Goal: Find specific page/section: Find specific page/section

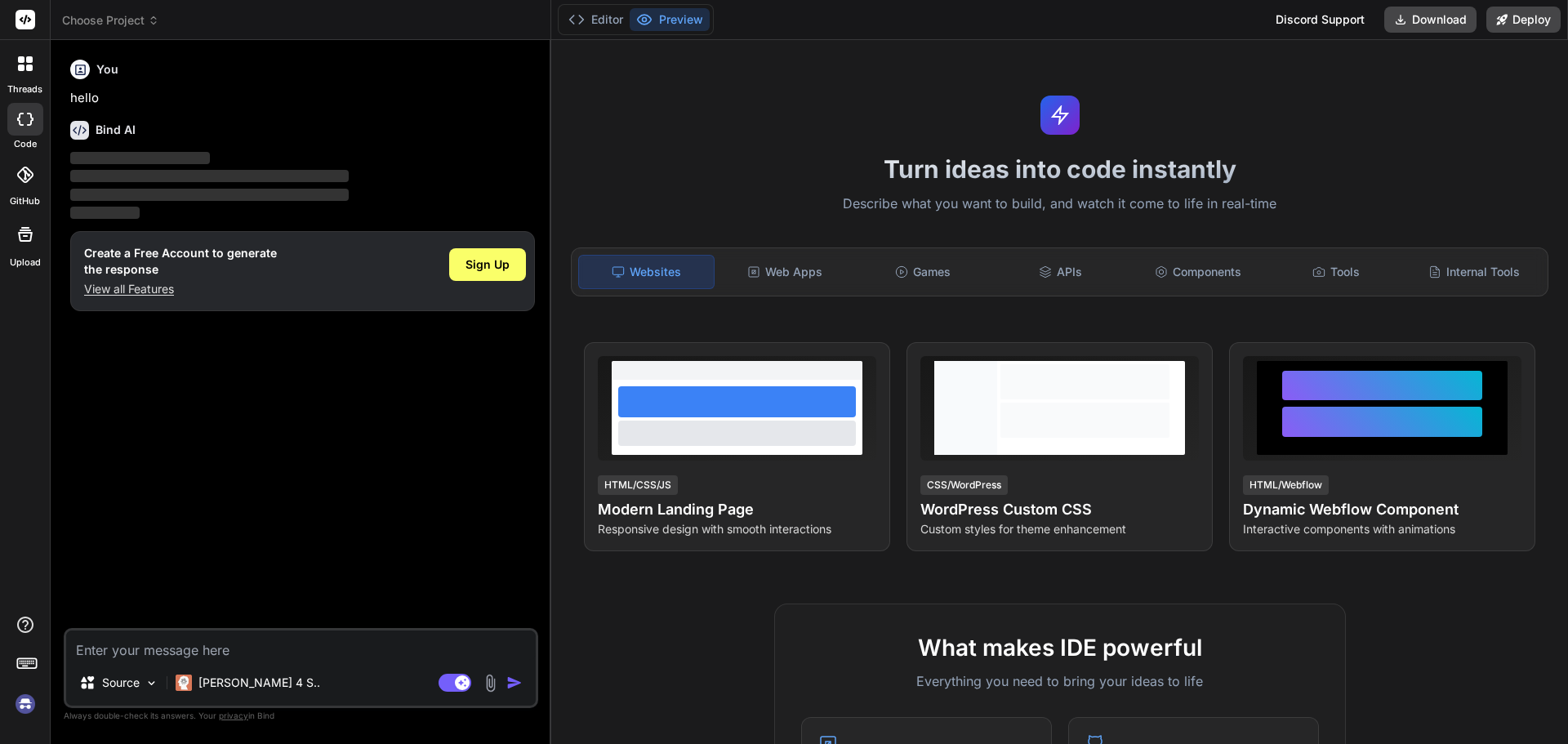
type textarea "x"
click at [1051, 277] on div "APIs" at bounding box center [1061, 272] width 135 height 34
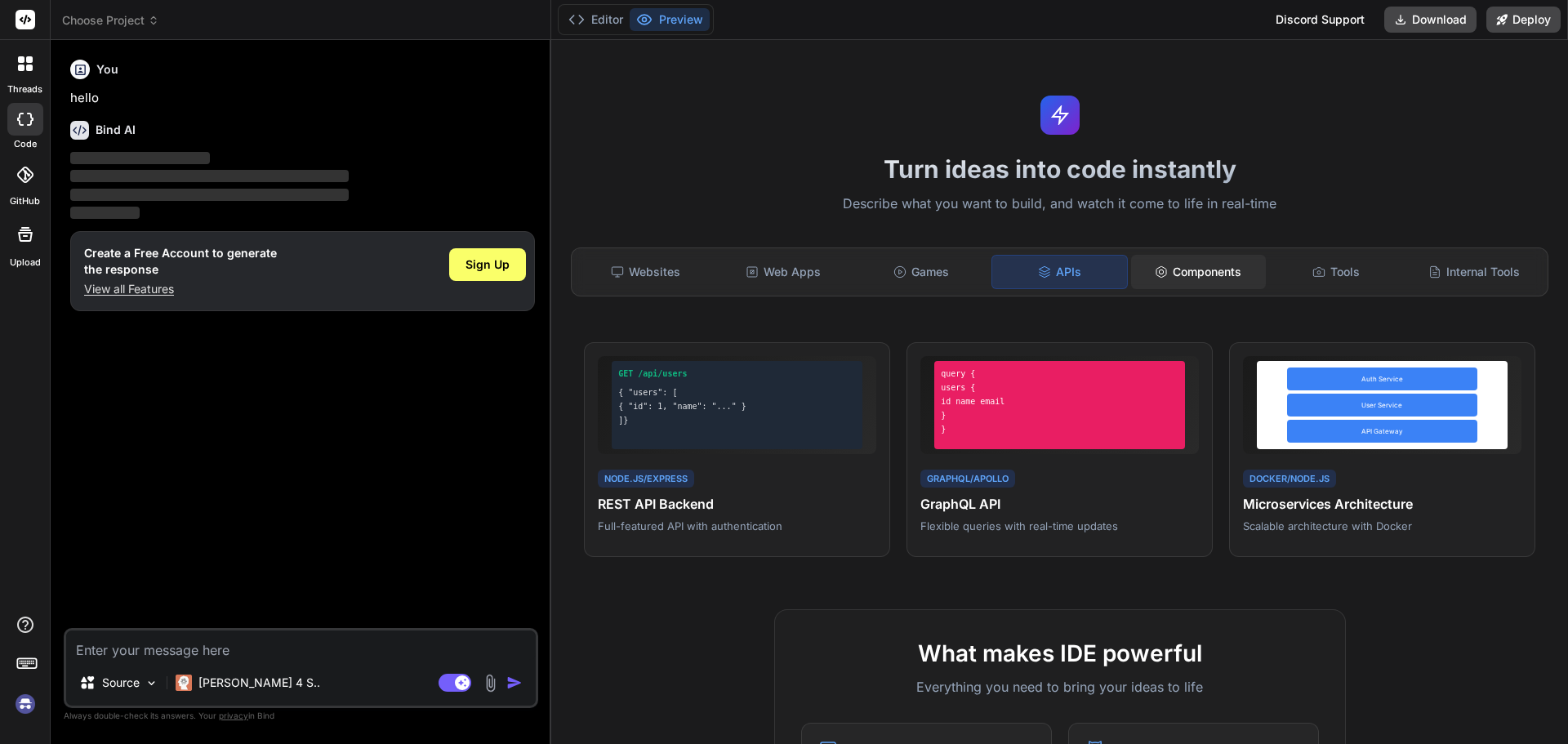
click at [1214, 272] on div "Components" at bounding box center [1198, 272] width 135 height 34
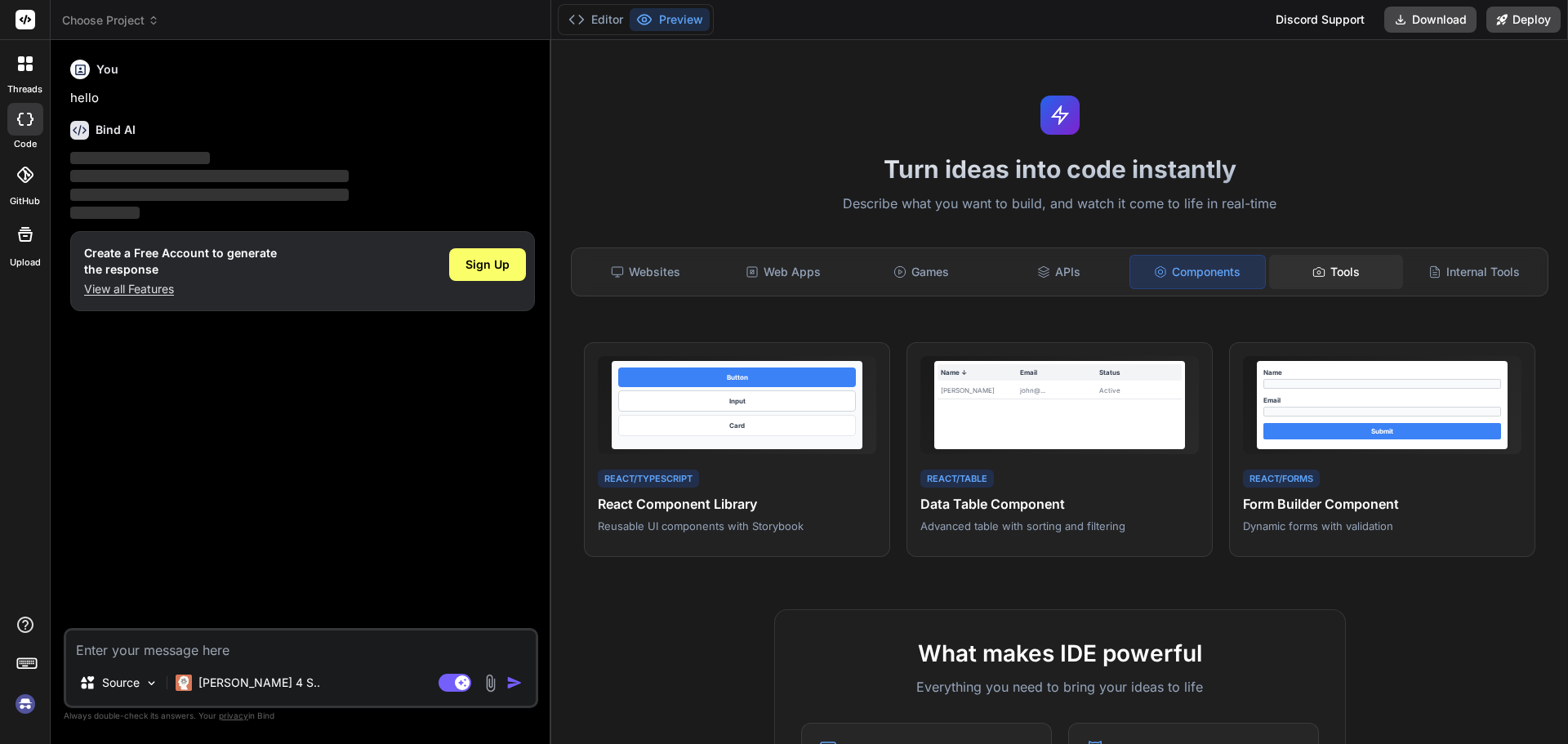
click at [1333, 261] on div "Tools" at bounding box center [1337, 272] width 135 height 34
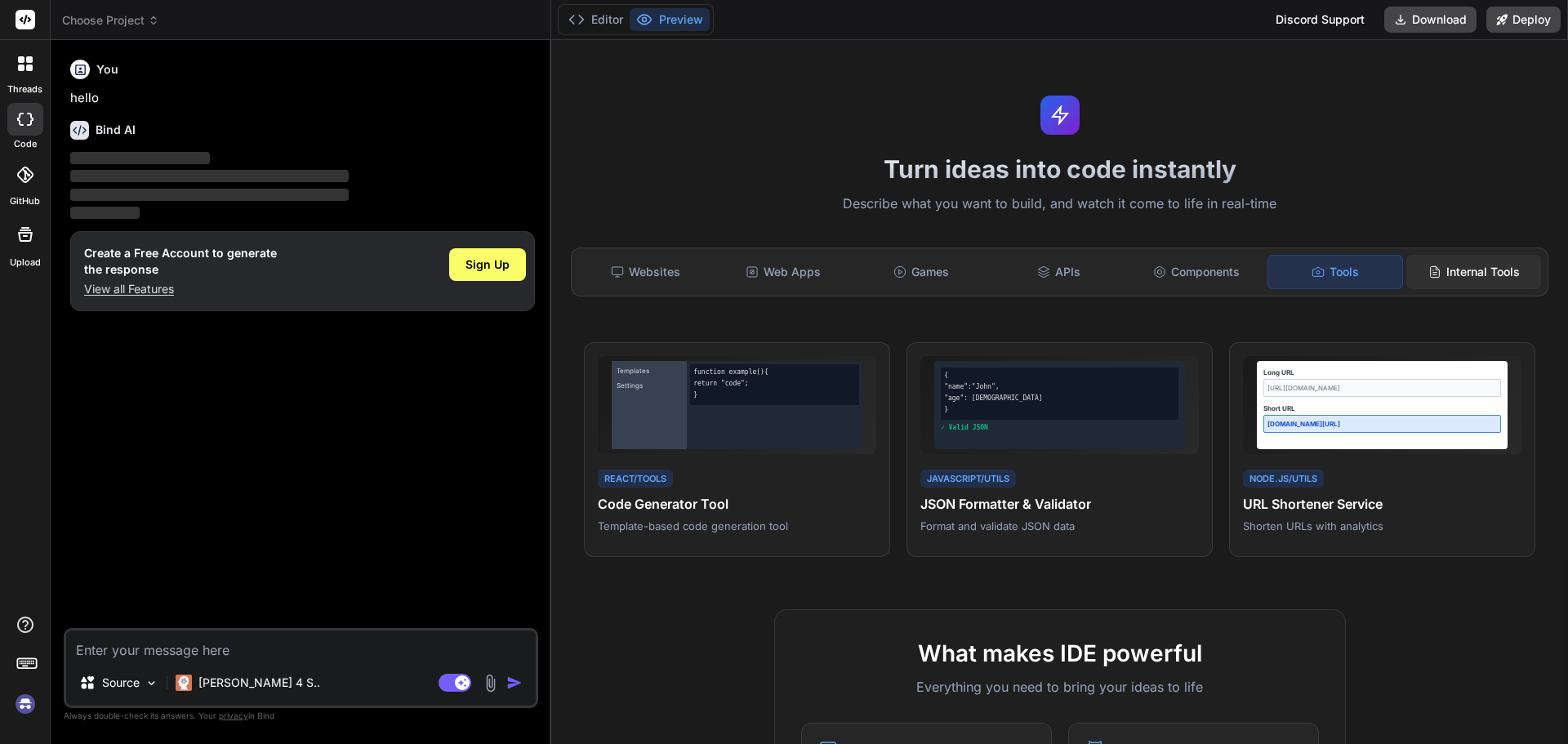
drag, startPoint x: 1461, startPoint y: 267, endPoint x: 1446, endPoint y: 272, distance: 15.8
click at [1457, 270] on div "Internal Tools" at bounding box center [1473, 272] width 135 height 34
